Goal: Task Accomplishment & Management: Manage account settings

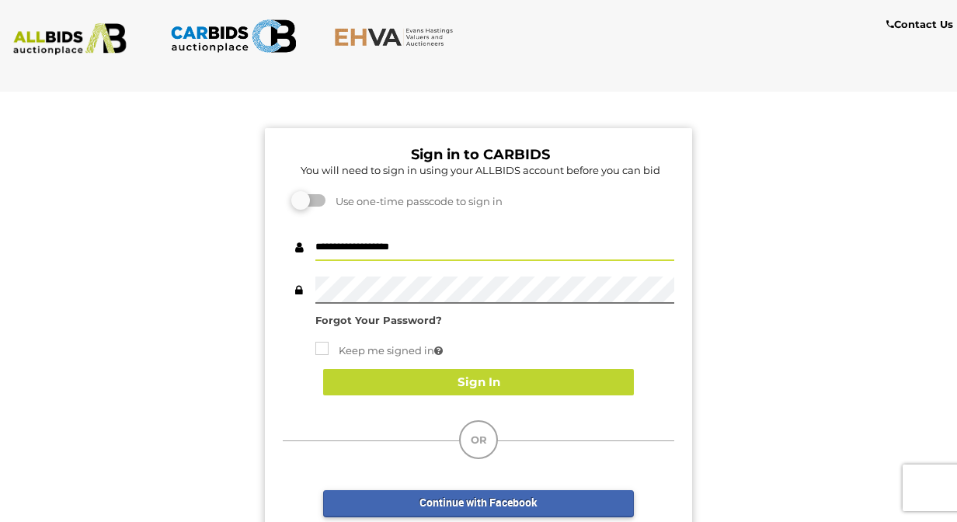
type input "**********"
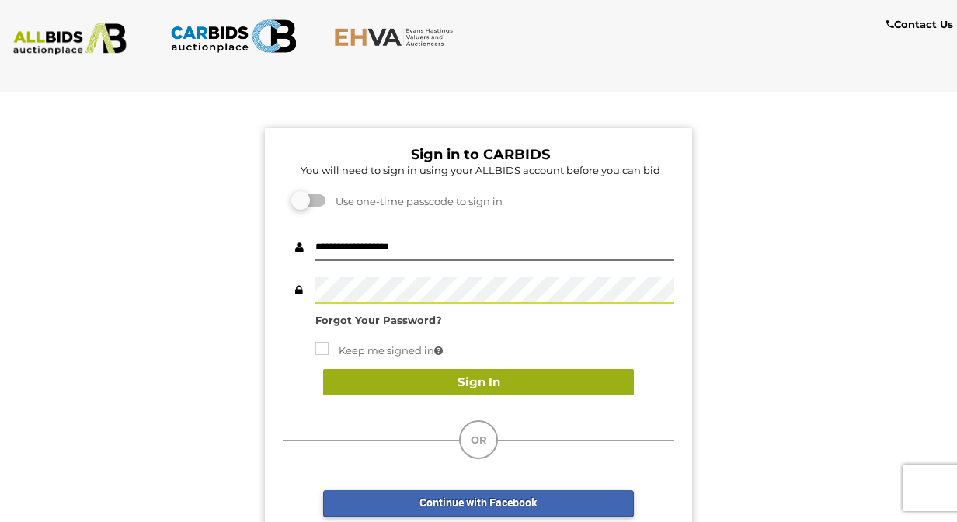
click at [480, 388] on button "Sign In" at bounding box center [478, 382] width 311 height 27
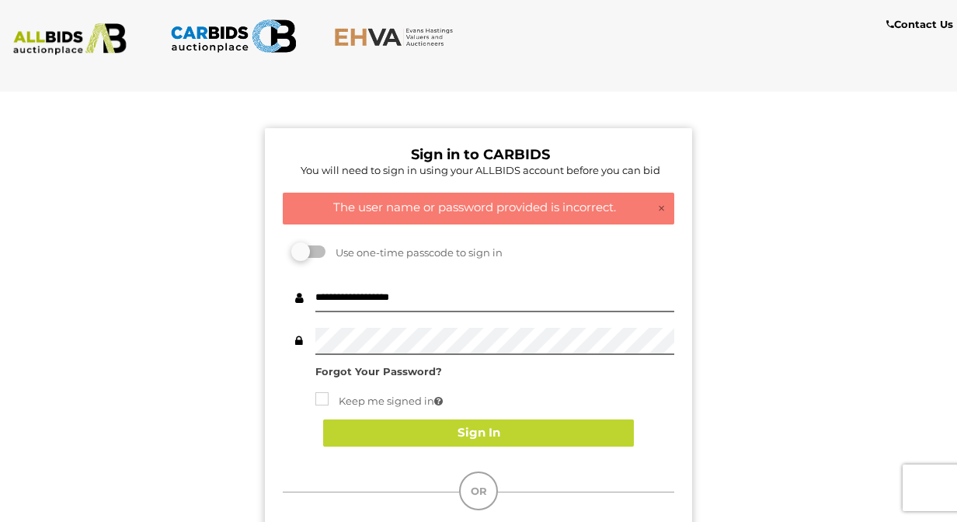
click at [399, 371] on strong "Forgot Your Password?" at bounding box center [378, 371] width 127 height 12
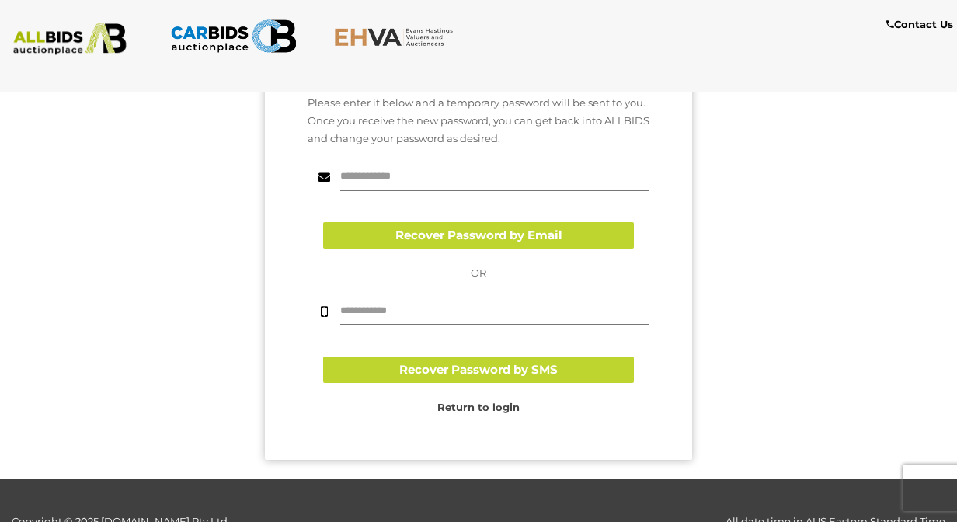
scroll to position [260, 0]
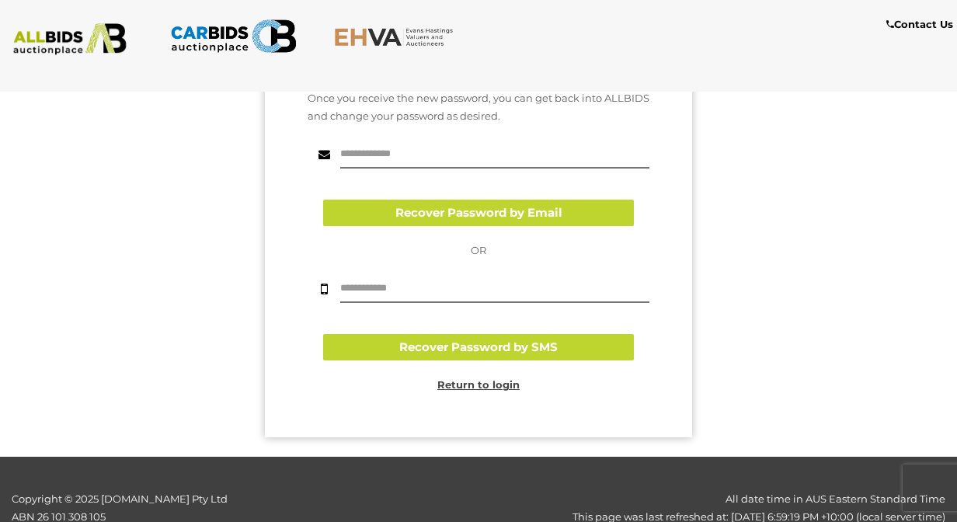
click at [505, 385] on u "Return to login" at bounding box center [478, 384] width 82 height 12
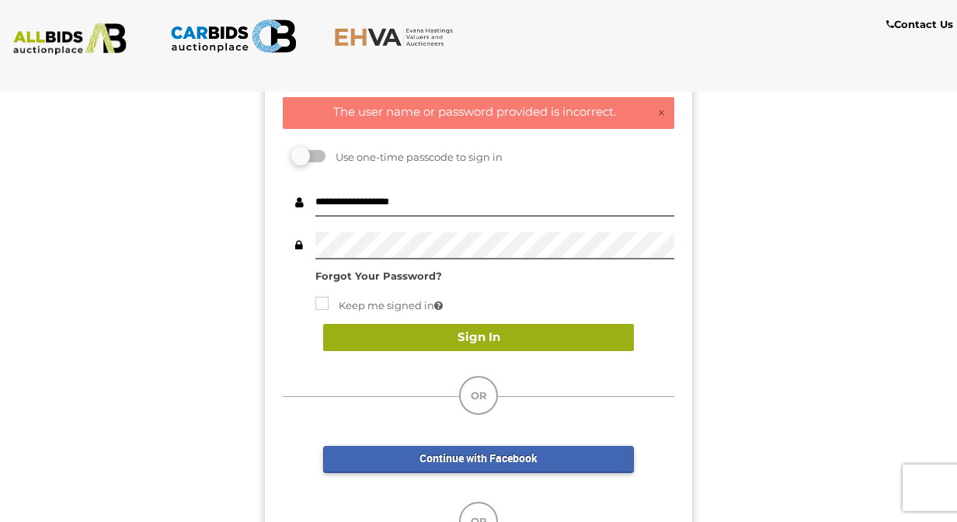
scroll to position [76, 0]
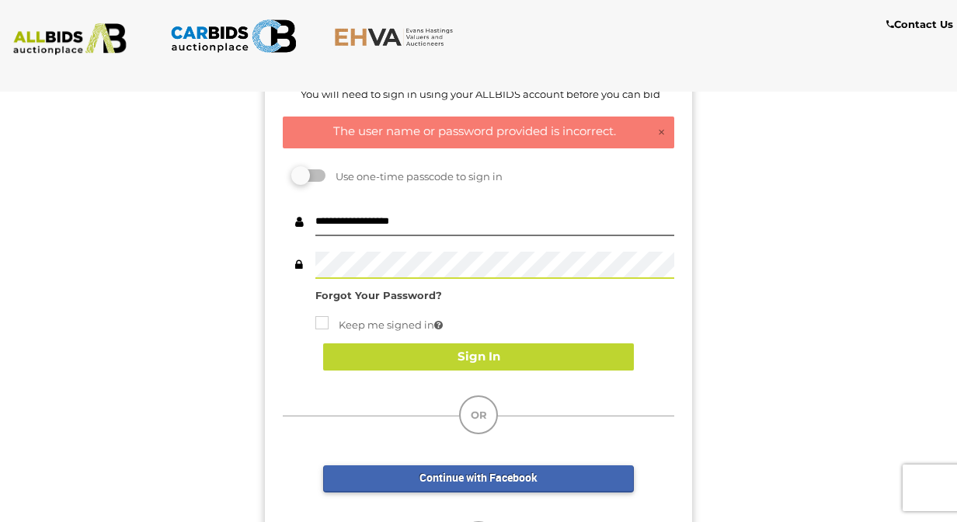
click at [270, 256] on div "Sign in to CARBIDS You will need to sign in using your ALLBIDS account before y…" at bounding box center [478, 339] width 427 height 574
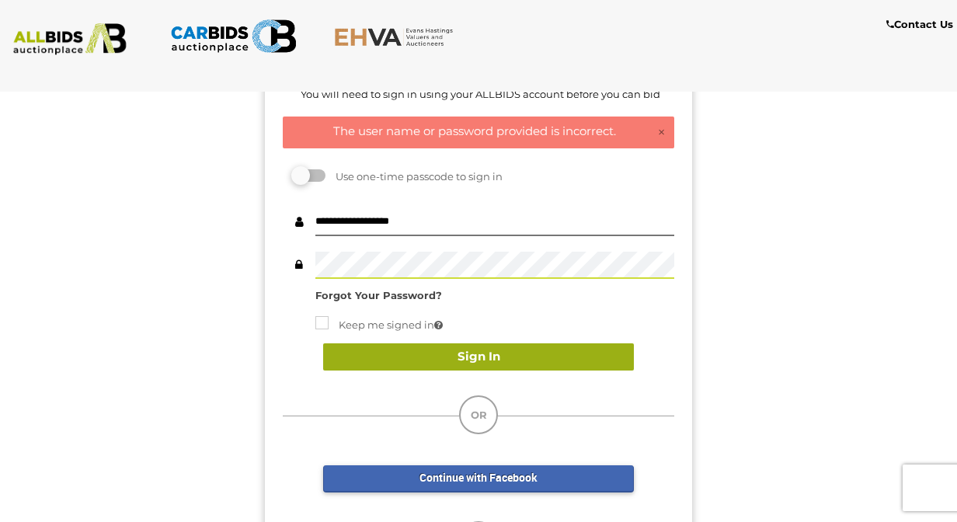
click at [517, 362] on button "Sign In" at bounding box center [478, 356] width 311 height 27
